Goal: Entertainment & Leisure: Consume media (video, audio)

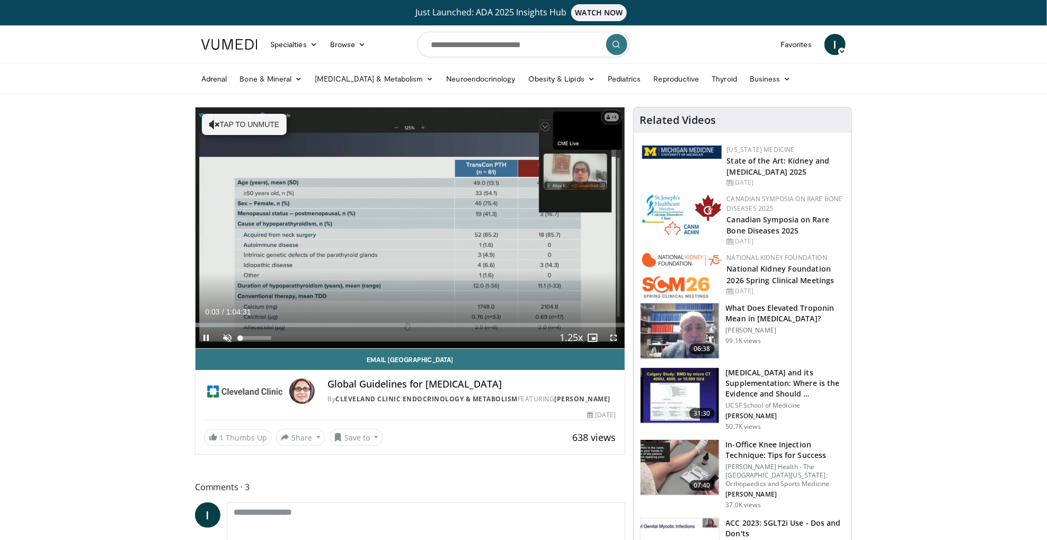
click at [232, 337] on span "Video Player" at bounding box center [227, 337] width 21 height 21
click at [611, 340] on span "Video Player" at bounding box center [613, 337] width 21 height 21
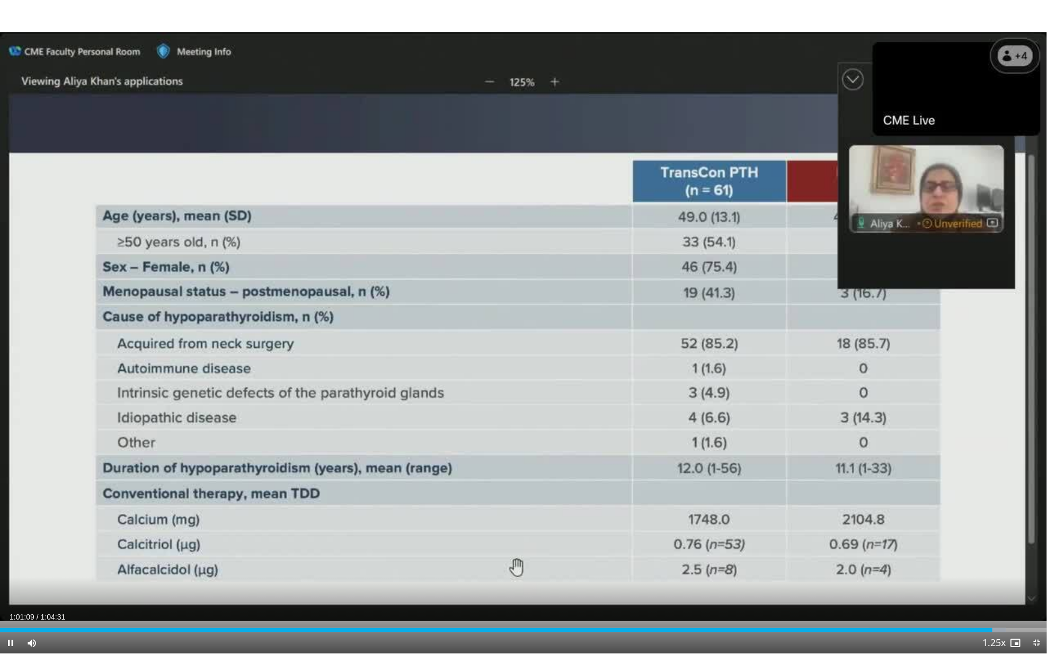
click at [1037, 540] on span "Video Player" at bounding box center [1036, 643] width 21 height 21
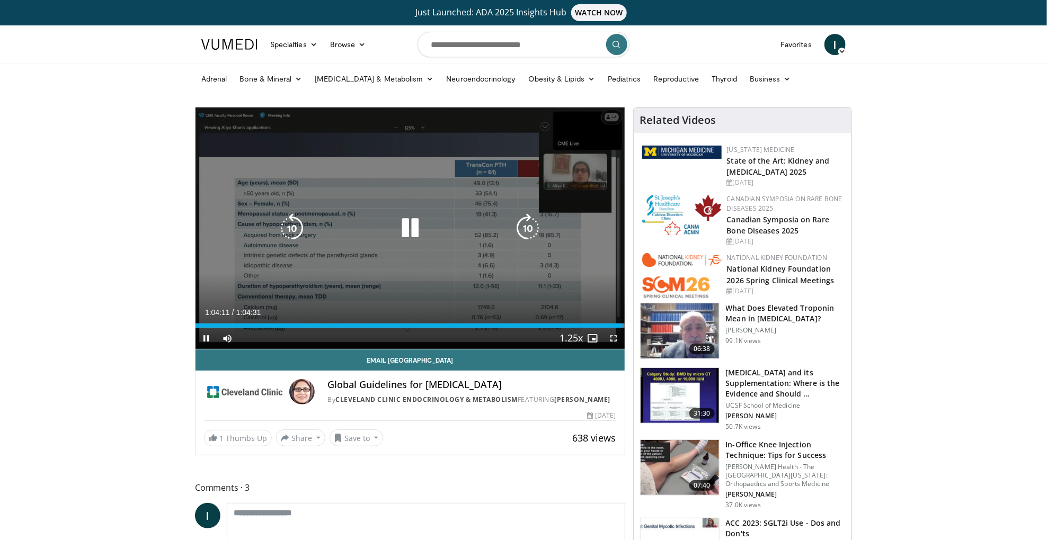
click at [409, 217] on icon "Video Player" at bounding box center [410, 228] width 30 height 30
